Goal: Feedback & Contribution: Contribute content

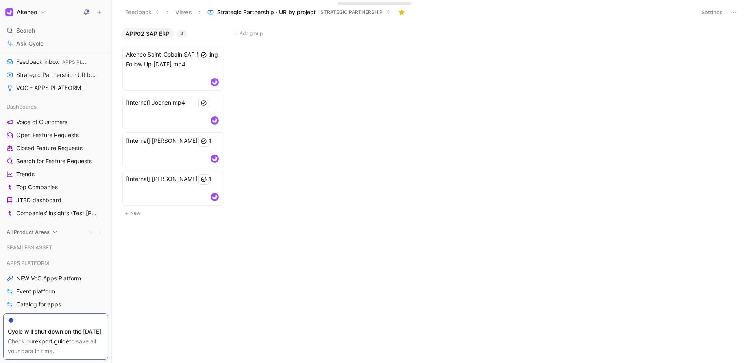
scroll to position [232, 0]
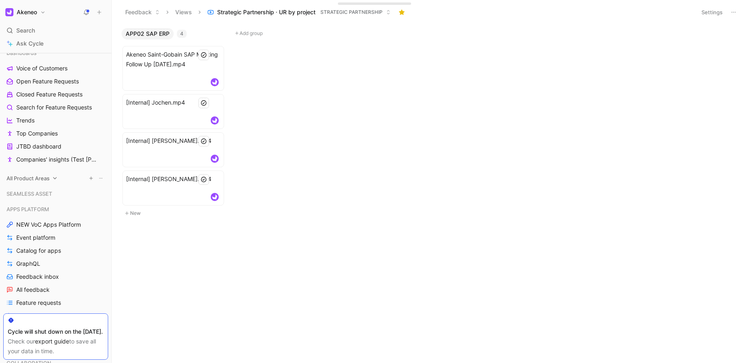
click at [64, 253] on link "Catalog for apps" at bounding box center [55, 250] width 105 height 12
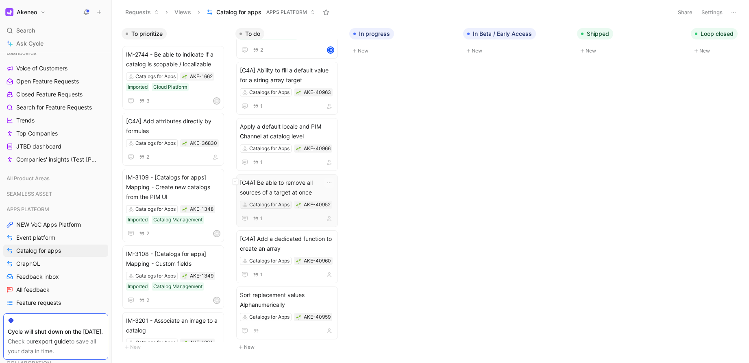
scroll to position [229, 0]
click at [258, 342] on button "New" at bounding box center [288, 347] width 107 height 10
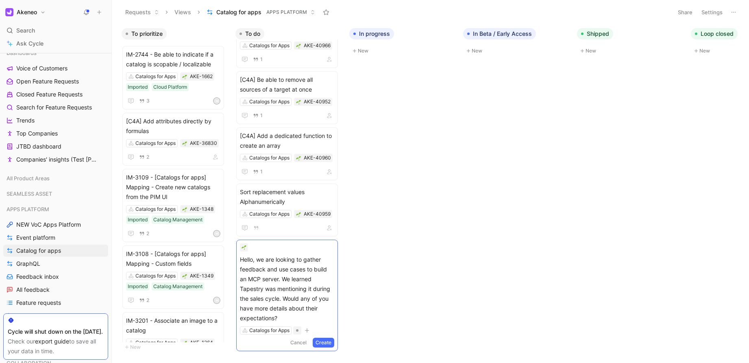
scroll to position [334, 0]
click at [251, 295] on span "Hello, we are looking to gather feedback and use cases to build an MCP server. …" at bounding box center [287, 287] width 94 height 68
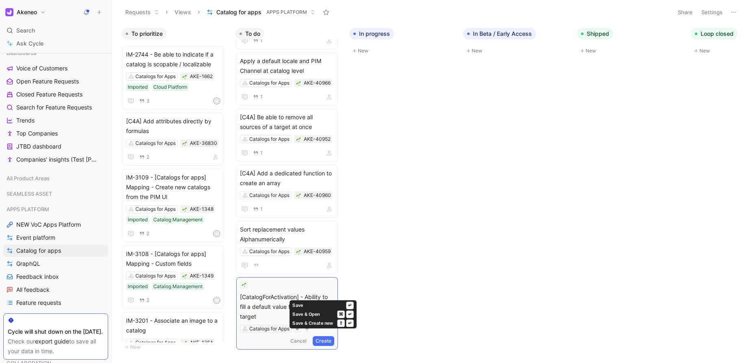
click at [326, 337] on button "Create" at bounding box center [324, 341] width 22 height 10
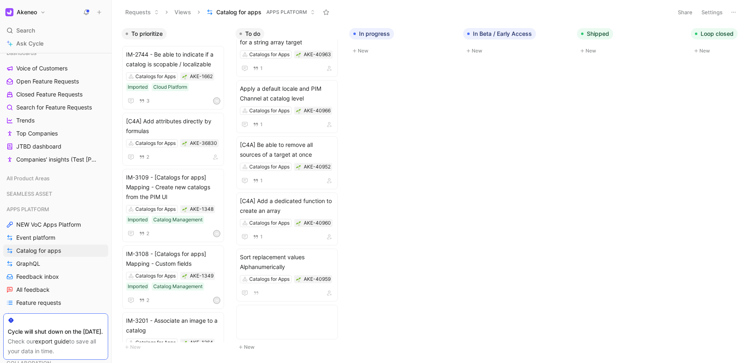
scroll to position [295, 0]
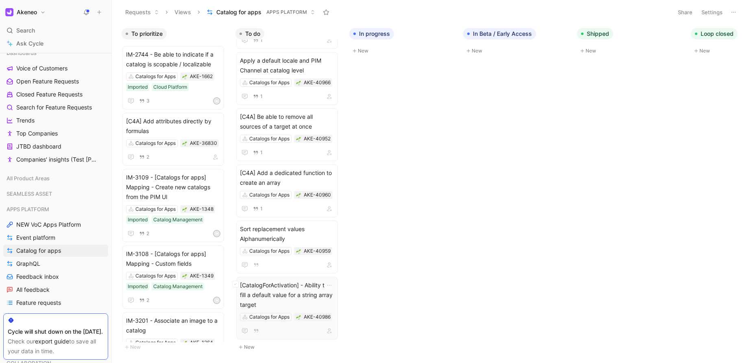
click at [302, 293] on span "[CatalogForActivation] - Ability to fill a default value for a string array tar…" at bounding box center [287, 294] width 94 height 29
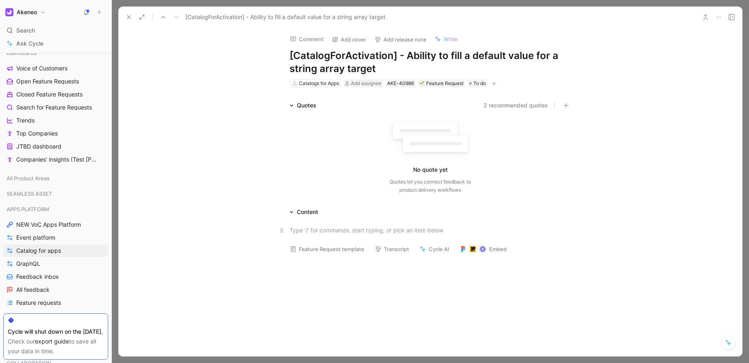
click at [340, 227] on div at bounding box center [429, 230] width 281 height 9
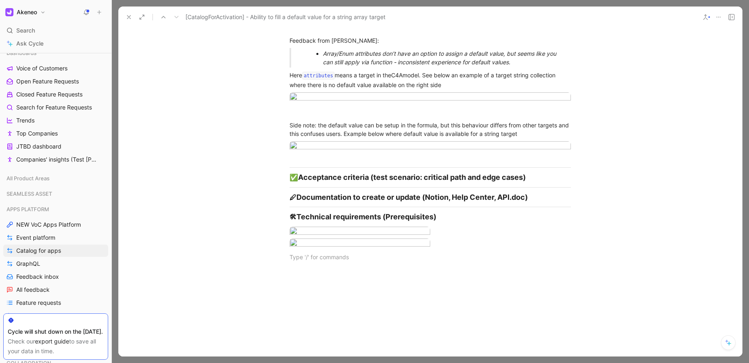
scroll to position [224, 0]
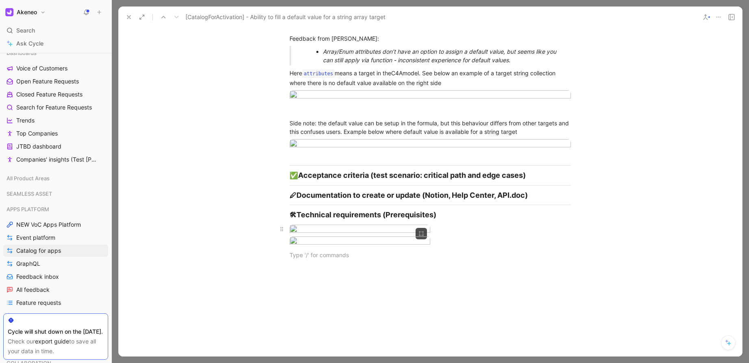
click at [357, 261] on body "Akeneo Search ⌘ K Ask Cycle Workspace Home G then H Feedback G then F Requests …" at bounding box center [374, 181] width 749 height 363
click at [719, 352] on div at bounding box center [374, 363] width 749 height 0
click at [331, 264] on body "Akeneo Search ⌘ K Ask Cycle Workspace Home G then H Feedback G then F Requests …" at bounding box center [374, 181] width 749 height 363
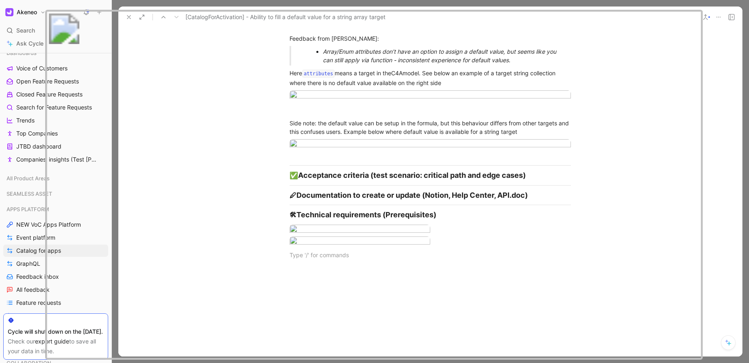
click at [724, 352] on div at bounding box center [374, 363] width 749 height 0
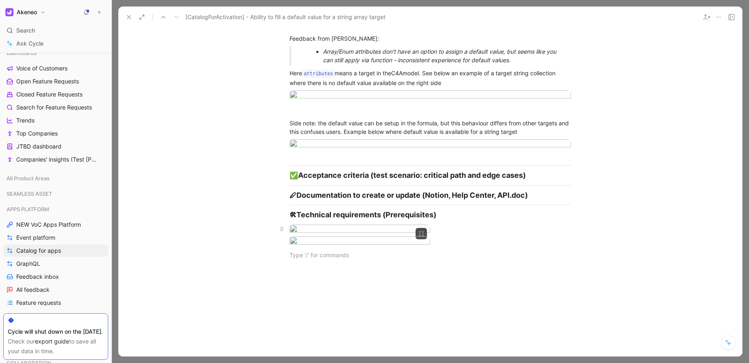
drag, startPoint x: 500, startPoint y: 274, endPoint x: 298, endPoint y: 252, distance: 202.7
click at [296, 235] on div at bounding box center [429, 229] width 281 height 11
click at [713, 352] on div at bounding box center [374, 363] width 749 height 0
drag, startPoint x: 454, startPoint y: 221, endPoint x: 362, endPoint y: 280, distance: 108.9
click at [362, 268] on div "Description (context, example mapping, business rules) Feedback from [PERSON_NA…" at bounding box center [430, 130] width 624 height 275
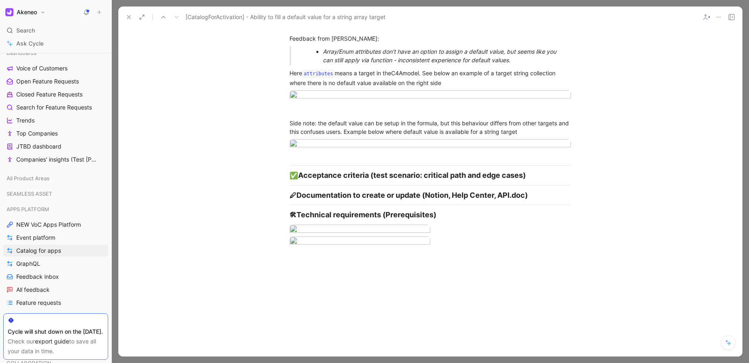
click at [728, 352] on div at bounding box center [374, 363] width 749 height 0
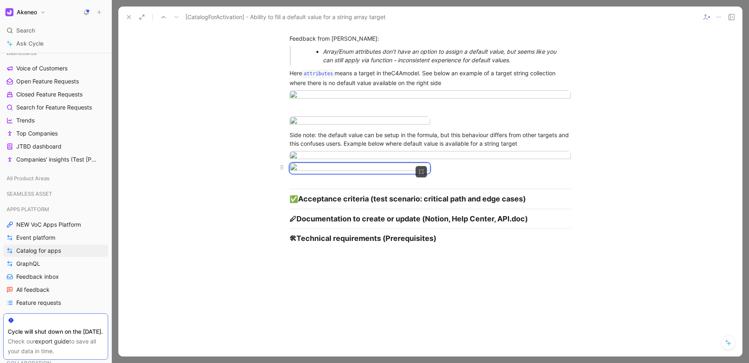
click at [567, 174] on div at bounding box center [429, 168] width 281 height 11
click at [123, 15] on button at bounding box center [128, 16] width 11 height 11
